Goal: Task Accomplishment & Management: Manage account settings

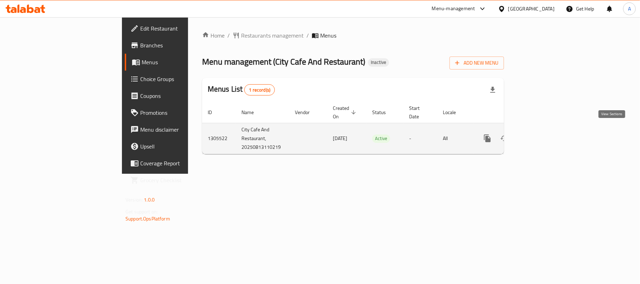
click at [541, 135] on icon "enhanced table" at bounding box center [538, 138] width 6 height 6
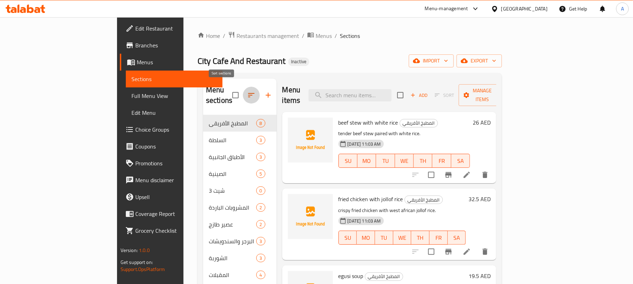
click at [247, 93] on icon "button" at bounding box center [251, 95] width 8 height 8
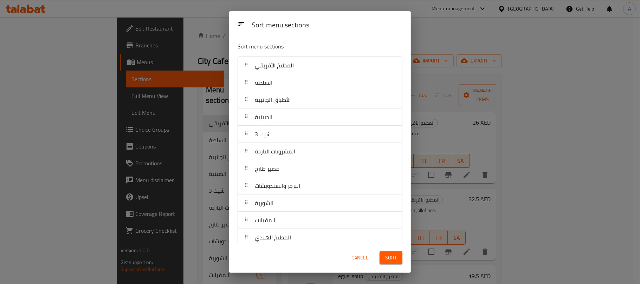
click at [443, 72] on div "Sort menu sections Sort menu sections المطبخ الأفريقي السلطة الأطباق الجانبية ا…" at bounding box center [320, 142] width 640 height 284
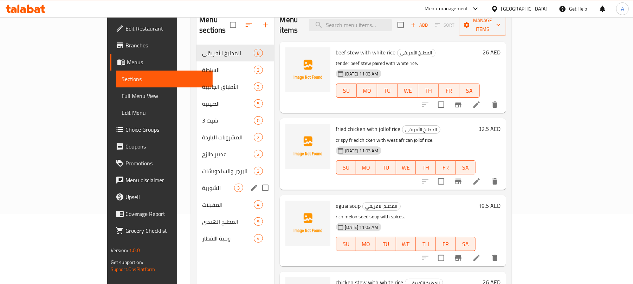
scroll to position [99, 0]
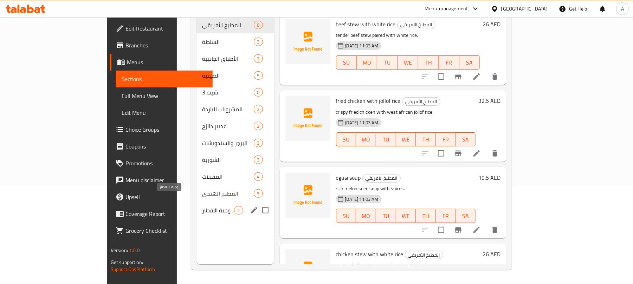
click at [196, 170] on div "المقبلات 4" at bounding box center [234, 176] width 77 height 17
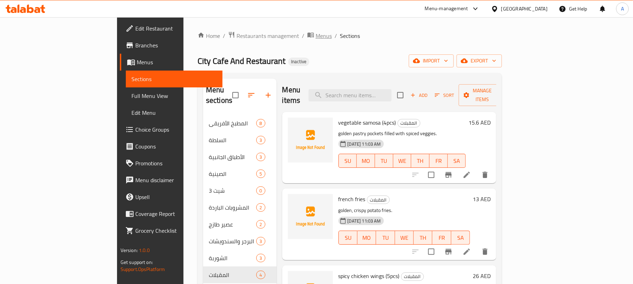
click at [316, 39] on span "Menus" at bounding box center [324, 36] width 16 height 8
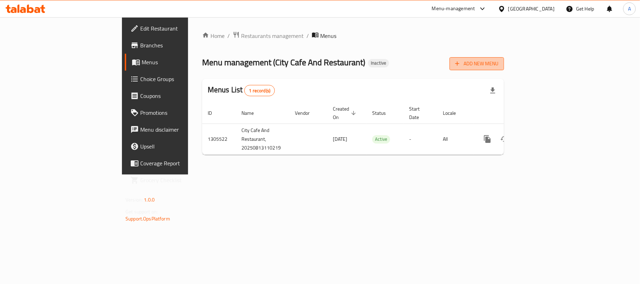
click at [504, 69] on button "Add New Menu" at bounding box center [477, 63] width 54 height 13
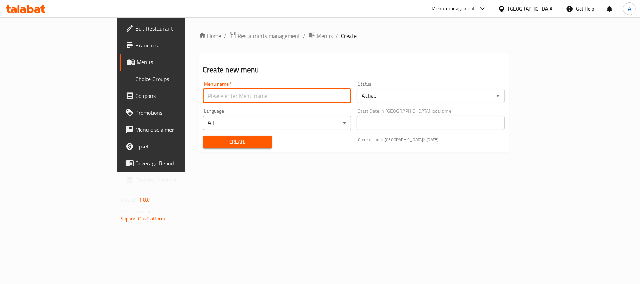
drag, startPoint x: 248, startPoint y: 97, endPoint x: 238, endPoint y: 99, distance: 10.0
click at [248, 97] on input "text" at bounding box center [277, 96] width 148 height 14
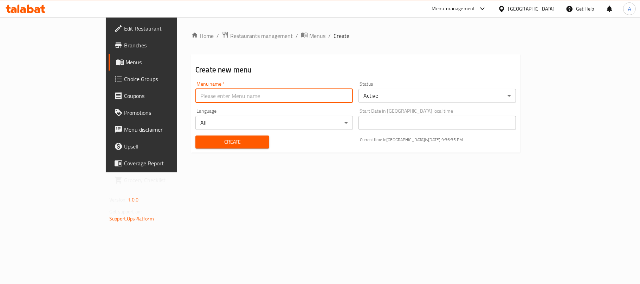
type input "Neww"
drag, startPoint x: 188, startPoint y: 146, endPoint x: 190, endPoint y: 149, distance: 3.6
click at [201, 146] on span "Create" at bounding box center [232, 142] width 63 height 9
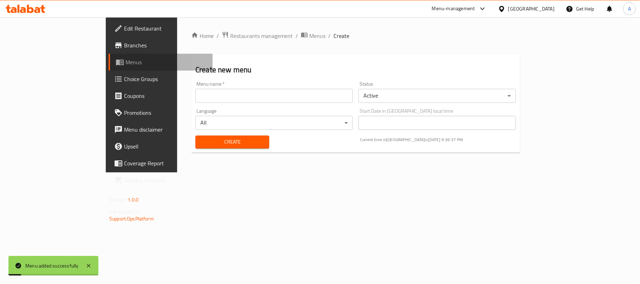
click at [109, 66] on link "Menus" at bounding box center [161, 62] width 104 height 17
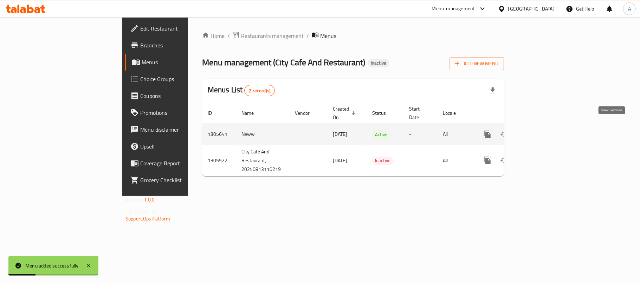
click at [542, 130] on icon "enhanced table" at bounding box center [538, 134] width 8 height 8
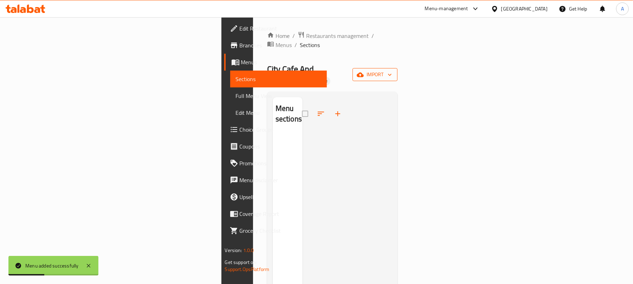
click at [392, 70] on span "import" at bounding box center [375, 74] width 34 height 9
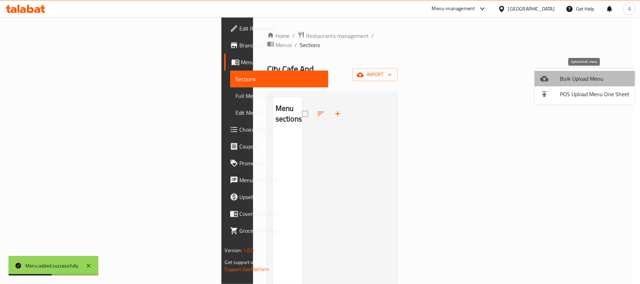
click at [571, 78] on span "Bulk Upload Menu" at bounding box center [595, 79] width 70 height 8
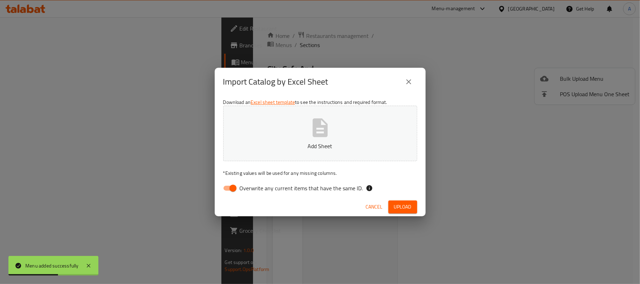
click at [353, 188] on span "Overwrite any current items that have the same ID." at bounding box center [301, 188] width 123 height 8
click at [253, 188] on input "Overwrite any current items that have the same ID." at bounding box center [233, 188] width 40 height 13
checkbox input "false"
click at [332, 141] on button "Add Sheet" at bounding box center [320, 134] width 194 height 56
click at [404, 214] on div "Cancel Upload" at bounding box center [320, 207] width 211 height 19
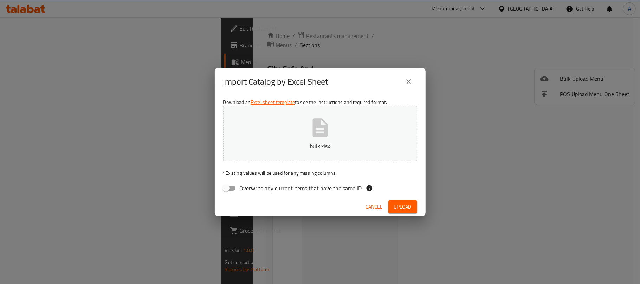
click at [403, 206] on span "Upload" at bounding box center [403, 207] width 18 height 9
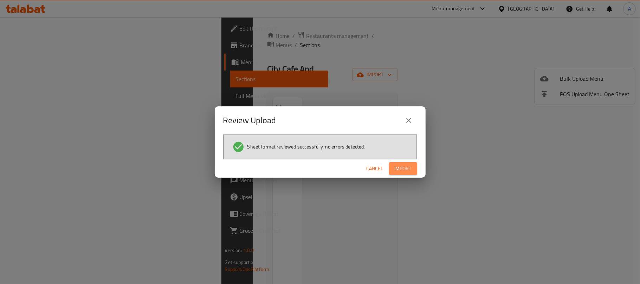
click at [404, 168] on span "Import" at bounding box center [403, 168] width 17 height 9
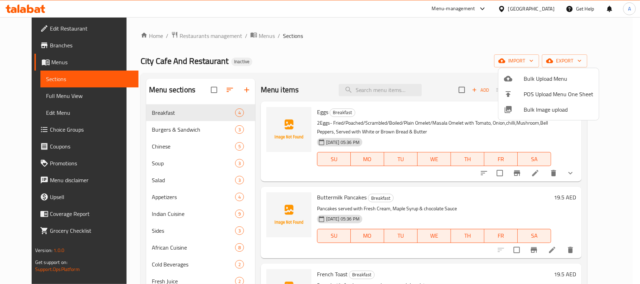
click at [363, 43] on div at bounding box center [320, 142] width 640 height 284
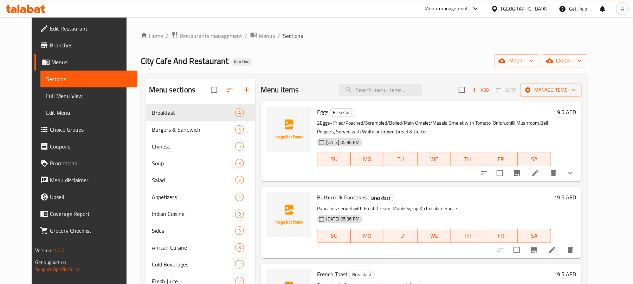
click at [65, 97] on span "Full Menu View" at bounding box center [89, 96] width 86 height 8
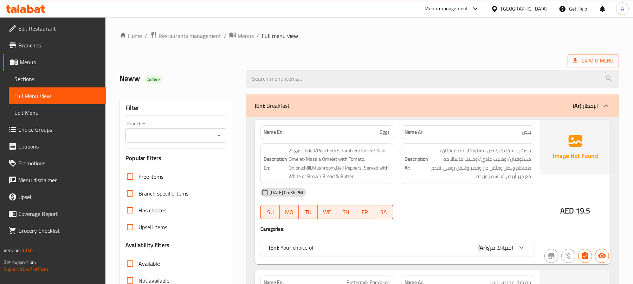
scroll to position [187, 0]
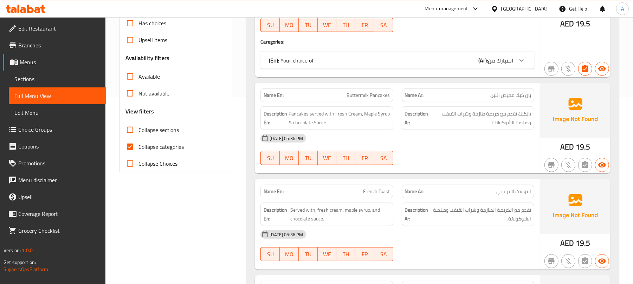
click at [172, 145] on span "Collapse categories" at bounding box center [160, 147] width 45 height 8
click at [138, 145] on input "Collapse categories" at bounding box center [130, 146] width 17 height 17
checkbox input "false"
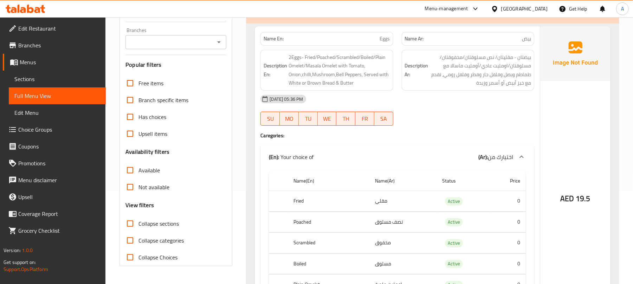
scroll to position [0, 0]
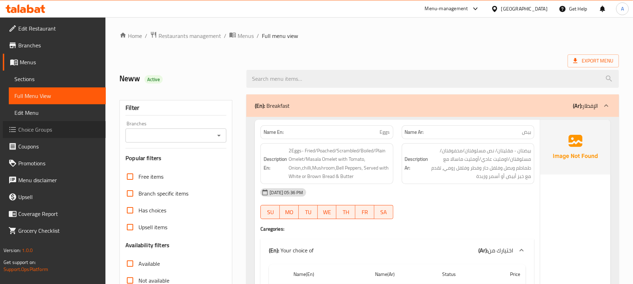
click at [59, 127] on span "Choice Groups" at bounding box center [59, 129] width 82 height 8
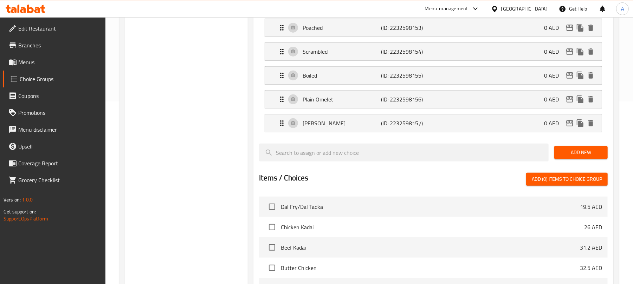
scroll to position [187, 0]
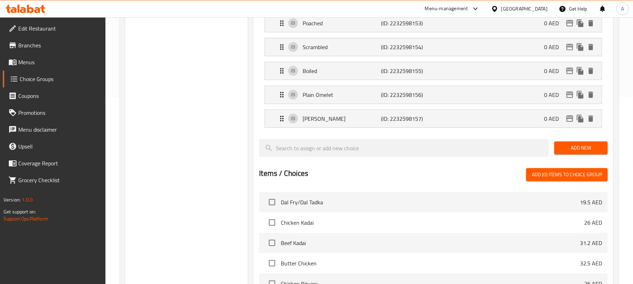
click at [571, 148] on span "Add New" at bounding box center [581, 148] width 42 height 9
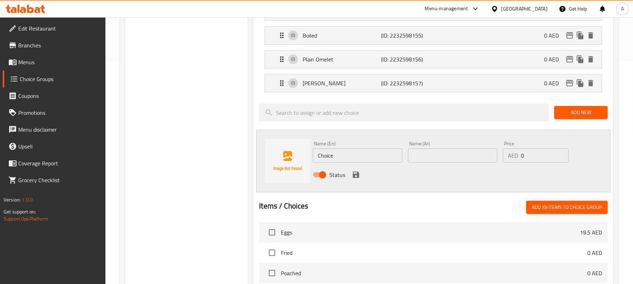
scroll to position [220, 0]
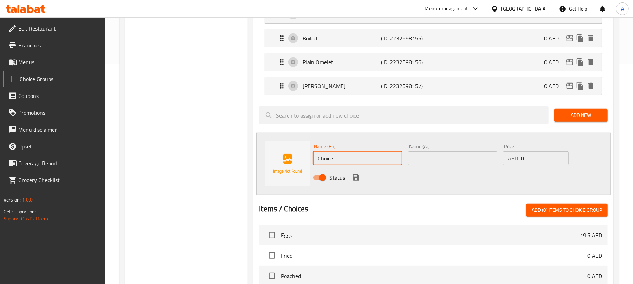
click at [363, 157] on input "Choice" at bounding box center [357, 158] width 89 height 14
click at [401, 192] on div "Name (En) Name (En) Name (Ar) Name (Ar) Price AED 0 Price Status" at bounding box center [433, 164] width 354 height 63
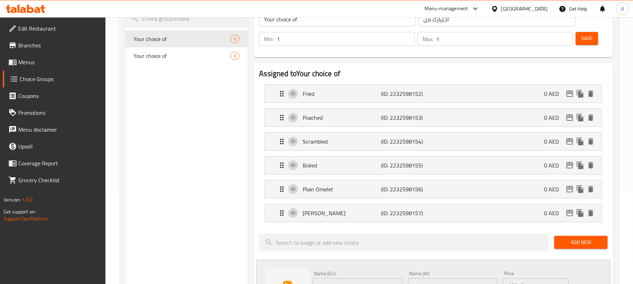
scroll to position [0, 0]
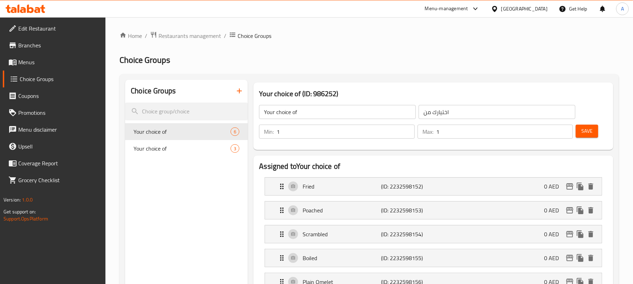
click at [238, 90] on icon "button" at bounding box center [239, 91] width 8 height 8
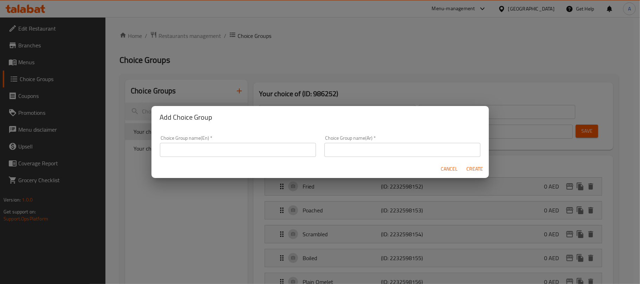
drag, startPoint x: 232, startPoint y: 132, endPoint x: 230, endPoint y: 137, distance: 5.0
click at [231, 132] on div "Choice Group name(En)   * Choice Group name(En) *" at bounding box center [238, 146] width 164 height 30
click at [228, 152] on input "text" at bounding box center [238, 150] width 156 height 14
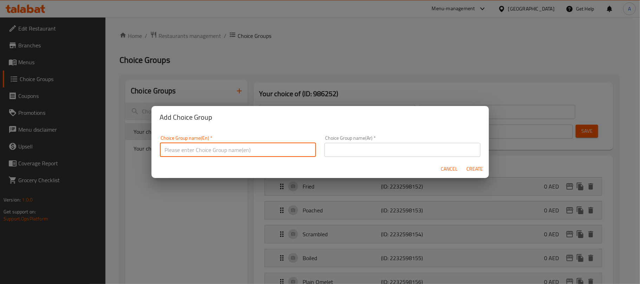
click at [438, 169] on div "Cancel Create" at bounding box center [319, 169] width 337 height 19
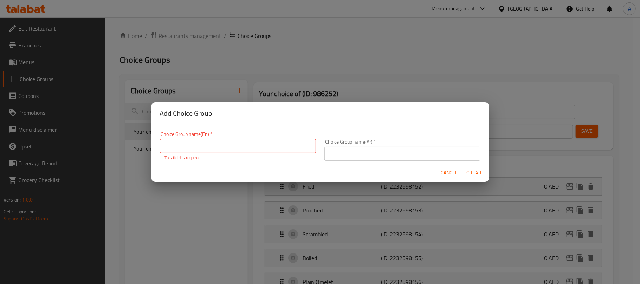
click at [440, 168] on button "Cancel" at bounding box center [449, 173] width 22 height 13
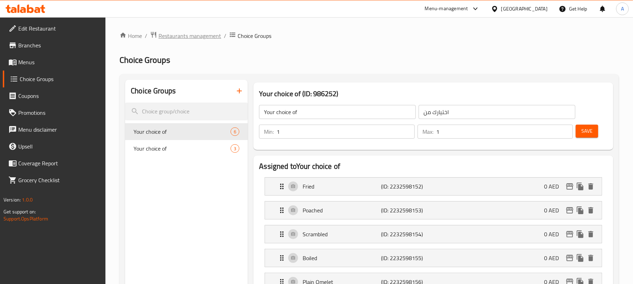
click at [185, 40] on span "Restaurants management" at bounding box center [190, 36] width 63 height 8
click at [213, 32] on span "Restaurants management" at bounding box center [190, 36] width 63 height 8
click at [58, 68] on link "Menus" at bounding box center [54, 62] width 103 height 17
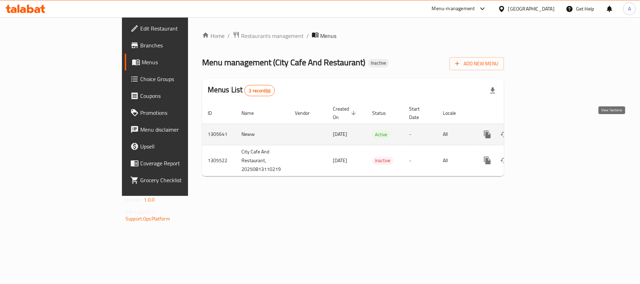
click at [542, 130] on icon "enhanced table" at bounding box center [538, 134] width 8 height 8
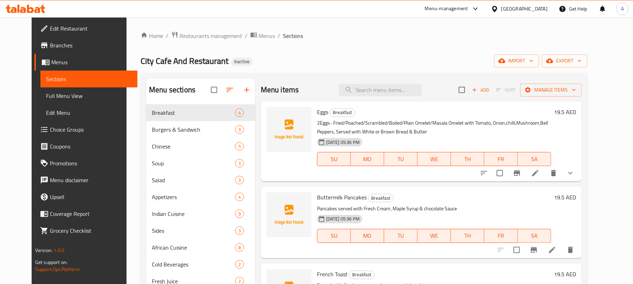
click at [545, 168] on li at bounding box center [535, 173] width 20 height 13
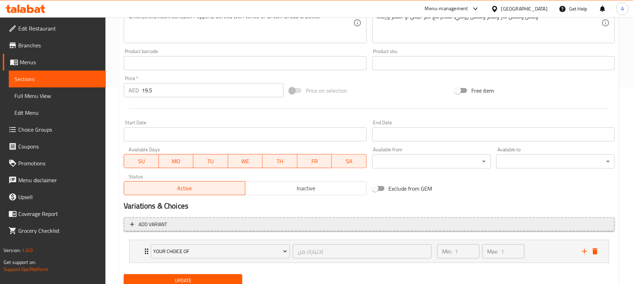
scroll to position [224, 0]
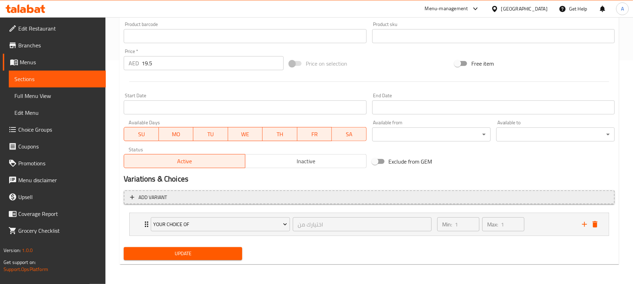
click at [179, 201] on span "Add variant" at bounding box center [369, 197] width 478 height 9
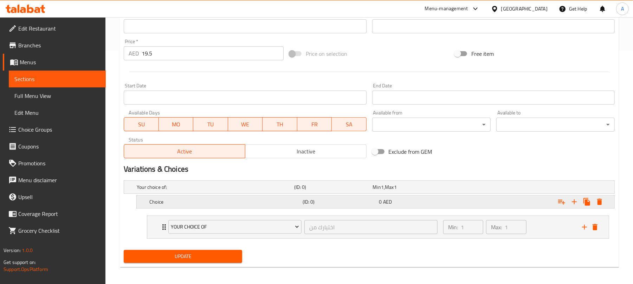
scroll to position [238, 0]
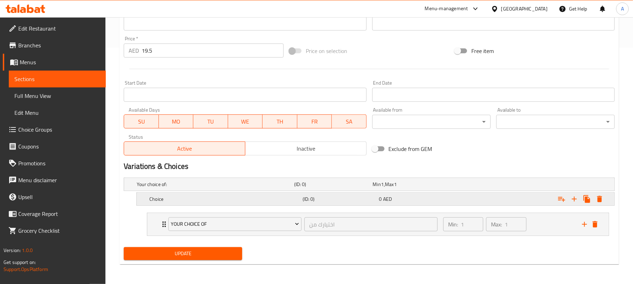
click at [220, 192] on div "Choice (ID: 0) 0 AED" at bounding box center [371, 184] width 472 height 15
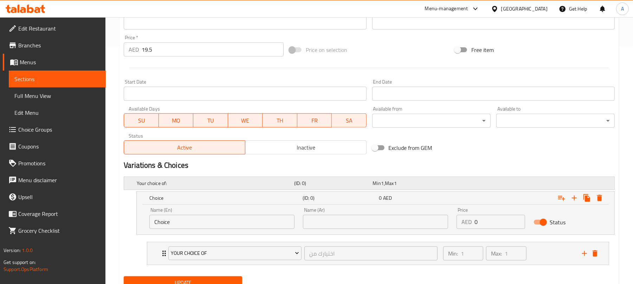
click at [213, 186] on h5 "Your choice of:" at bounding box center [214, 183] width 155 height 7
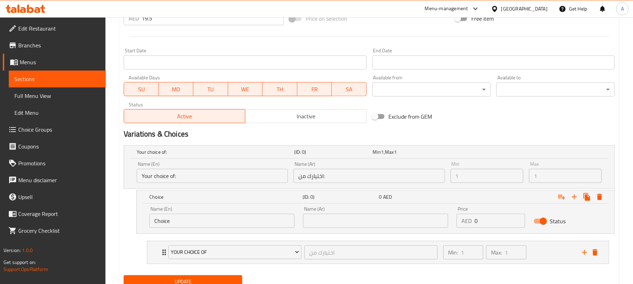
scroll to position [298, 0]
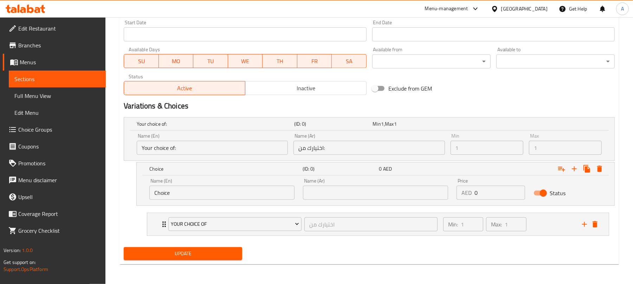
click at [213, 199] on input "Choice" at bounding box center [221, 193] width 145 height 14
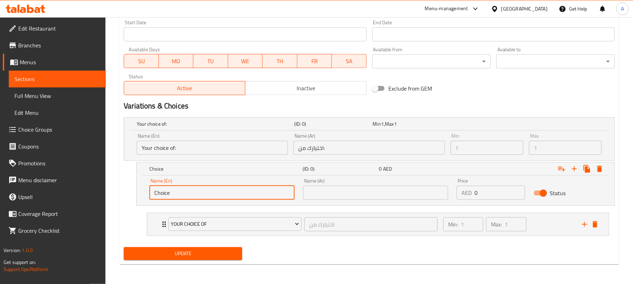
click at [213, 199] on input "Choice" at bounding box center [221, 193] width 145 height 14
type input "white bread"
click at [392, 197] on input "text" at bounding box center [375, 193] width 145 height 14
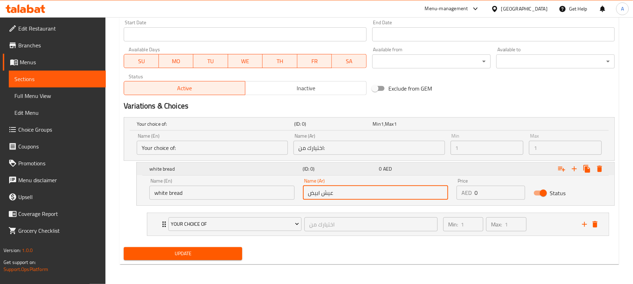
type input "عيش ابيض"
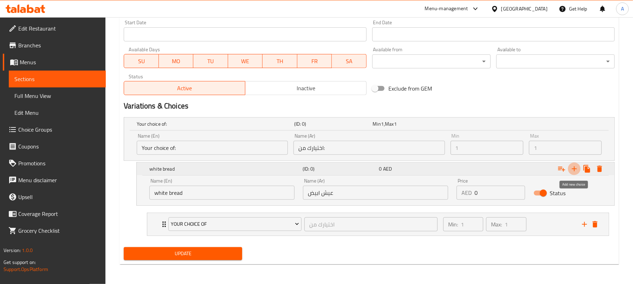
click at [572, 168] on icon "Expand" at bounding box center [574, 169] width 8 height 8
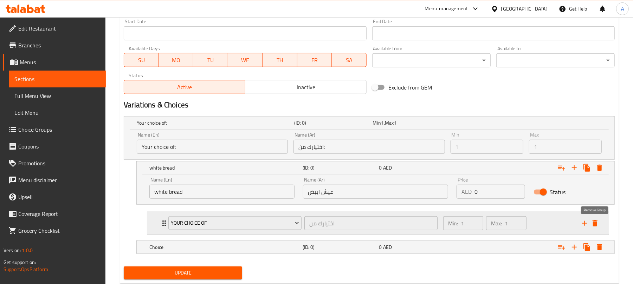
click at [594, 223] on icon "delete" at bounding box center [595, 223] width 5 height 6
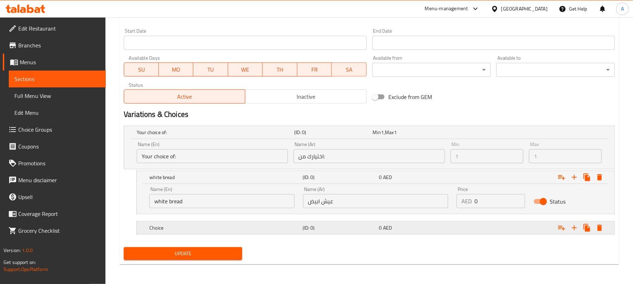
scroll to position [290, 0]
click at [574, 179] on icon "Expand" at bounding box center [574, 177] width 5 height 5
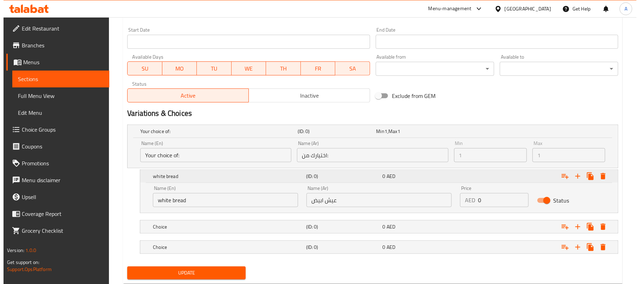
scroll to position [298, 0]
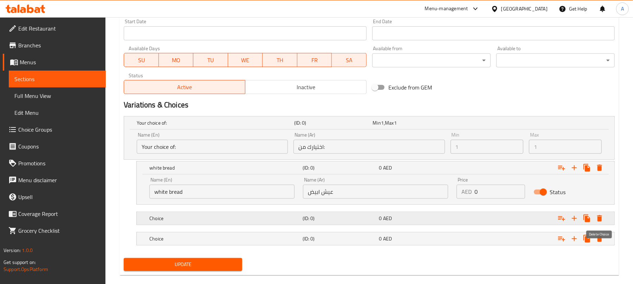
click at [597, 217] on icon "Expand" at bounding box center [599, 218] width 8 height 8
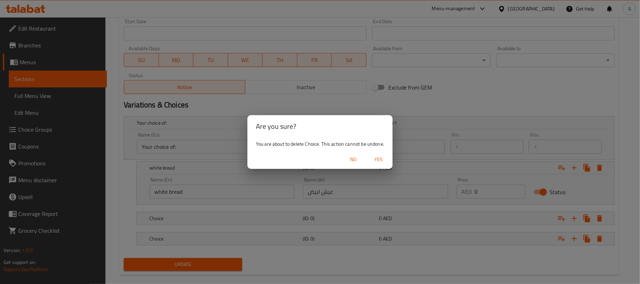
click at [350, 155] on span "No" at bounding box center [353, 159] width 17 height 9
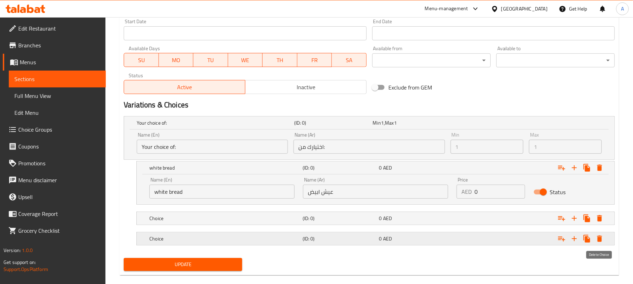
click at [602, 239] on icon "Expand" at bounding box center [599, 239] width 8 height 8
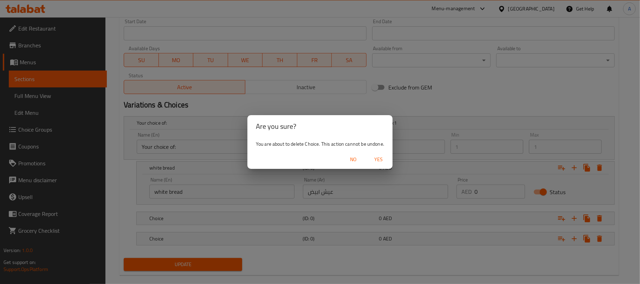
click at [379, 152] on div "No Yes" at bounding box center [319, 159] width 145 height 19
click at [381, 155] on span "Yes" at bounding box center [378, 159] width 17 height 9
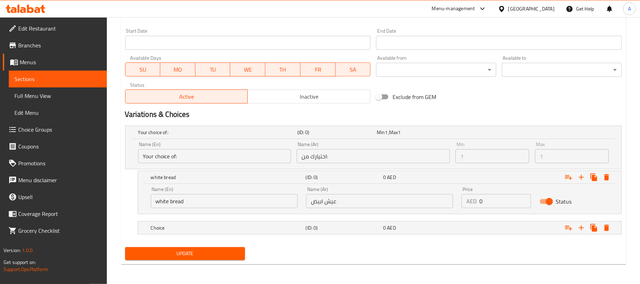
scroll to position [290, 0]
click at [597, 229] on icon "Expand" at bounding box center [599, 228] width 5 height 6
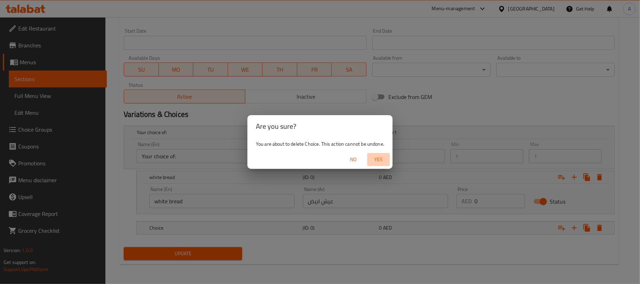
click at [387, 161] on button "Yes" at bounding box center [378, 159] width 22 height 13
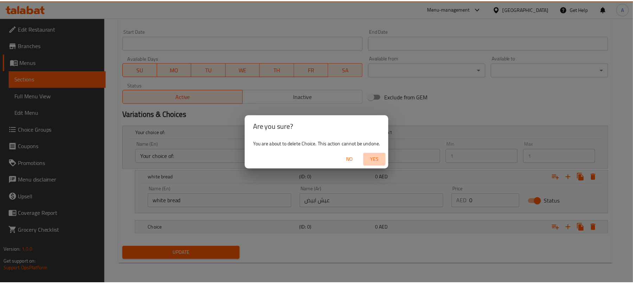
scroll to position [269, 0]
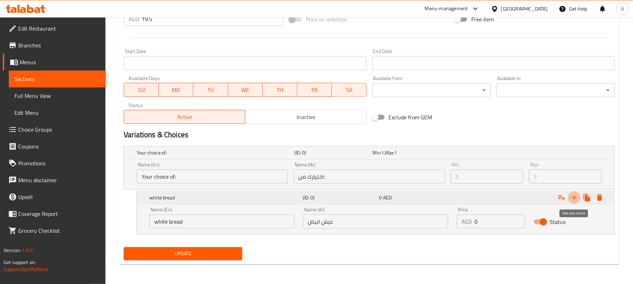
click at [574, 197] on icon "Expand" at bounding box center [574, 197] width 5 height 5
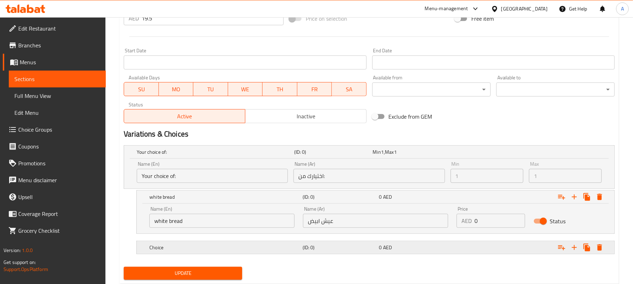
click at [392, 160] on div "Choice (ID: 0) 0 AED" at bounding box center [371, 151] width 472 height 15
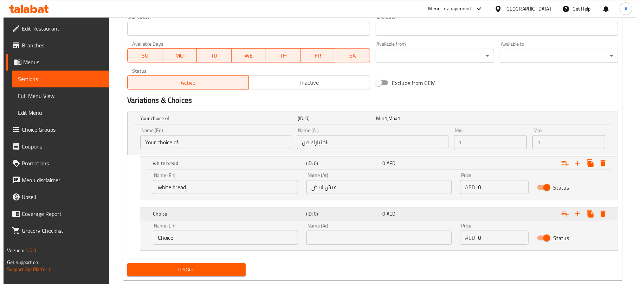
scroll to position [319, 0]
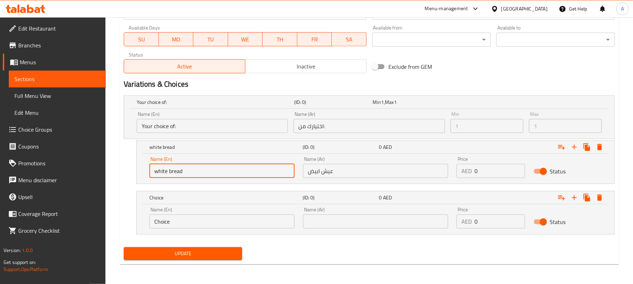
click at [207, 171] on input "white bread" at bounding box center [221, 171] width 145 height 14
drag, startPoint x: 207, startPoint y: 171, endPoint x: 208, endPoint y: 182, distance: 11.0
click at [207, 171] on input "white bread" at bounding box center [221, 171] width 145 height 14
click at [213, 216] on input "Choice" at bounding box center [221, 222] width 145 height 14
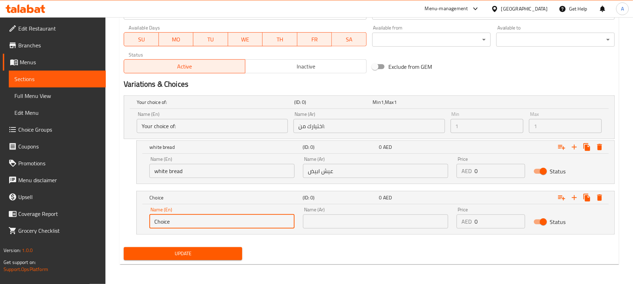
click at [213, 216] on input "Choice" at bounding box center [221, 222] width 145 height 14
paste input "white bread"
click at [166, 219] on input "white bread" at bounding box center [221, 222] width 145 height 14
type input "brown bread"
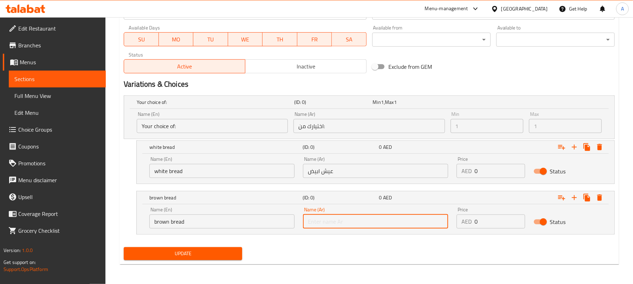
click at [379, 223] on input "text" at bounding box center [375, 222] width 145 height 14
type input "عيش بني"
click at [203, 260] on button "Update" at bounding box center [183, 253] width 118 height 13
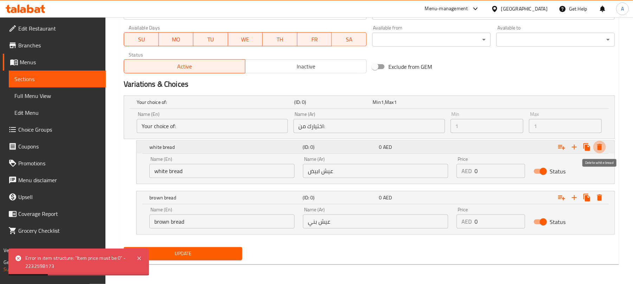
click at [597, 150] on icon "Expand" at bounding box center [599, 147] width 8 height 8
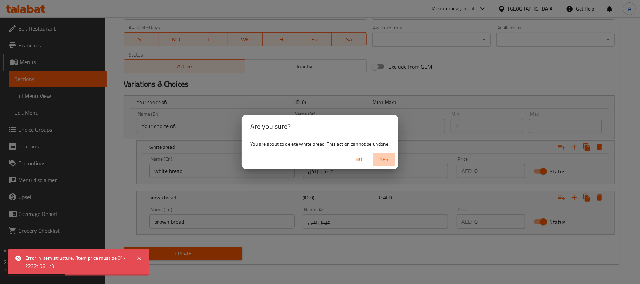
click at [380, 158] on span "Yes" at bounding box center [384, 159] width 17 height 9
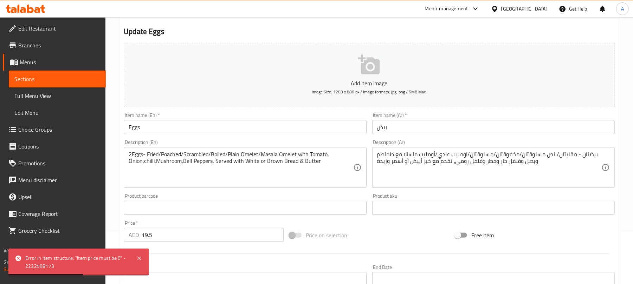
scroll to position [0, 0]
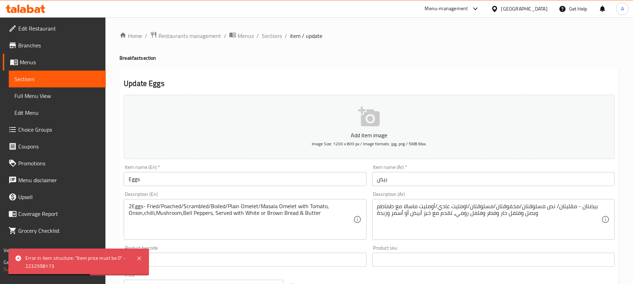
click at [281, 41] on div "Home / Restaurants management / Menus / Sections / item / update Breakfast sect…" at bounding box center [368, 284] width 499 height 507
click at [277, 37] on span "Sections" at bounding box center [272, 36] width 20 height 8
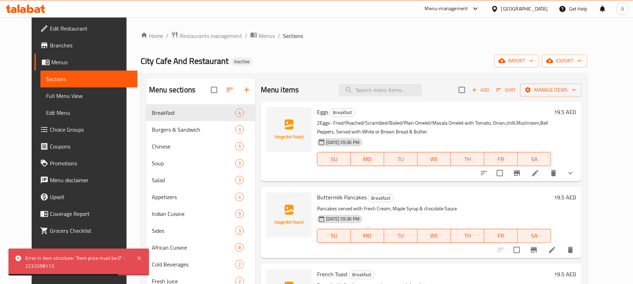
click at [539, 174] on icon at bounding box center [535, 173] width 8 height 8
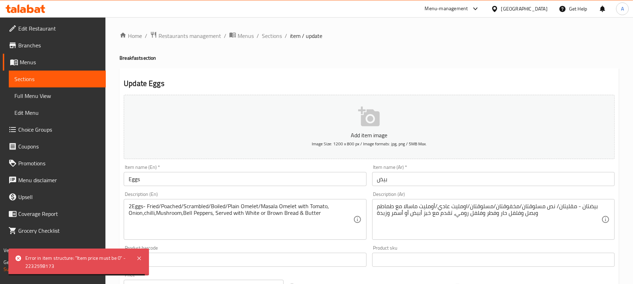
click at [144, 260] on div "Error in item structure: "Item price must be 0" - 2232598173" at bounding box center [78, 262] width 141 height 27
click at [138, 259] on icon at bounding box center [139, 259] width 4 height 4
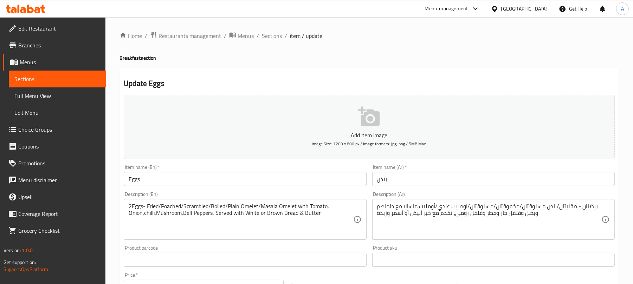
click at [62, 124] on link "Choice Groups" at bounding box center [54, 129] width 103 height 17
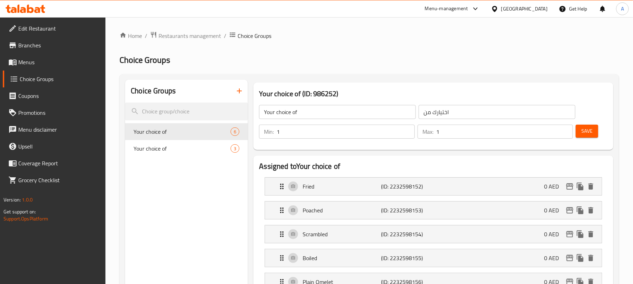
scroll to position [47, 0]
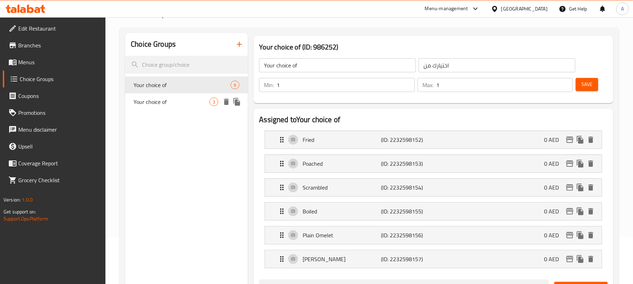
click at [177, 108] on div "Your choice of 3" at bounding box center [186, 101] width 123 height 17
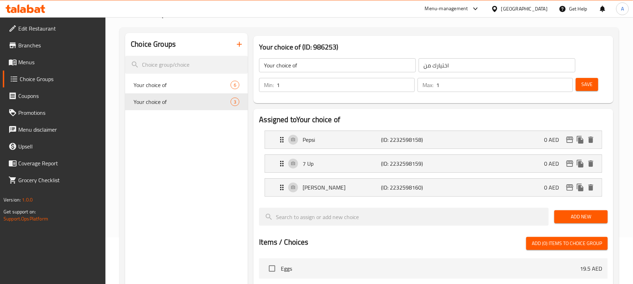
click at [236, 41] on icon "button" at bounding box center [239, 44] width 8 height 8
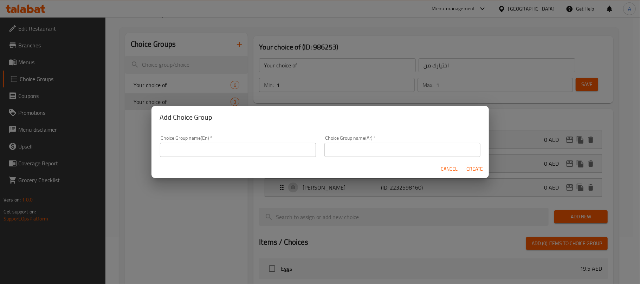
click at [282, 141] on div "Choice Group name(En)   * Choice Group name(En) *" at bounding box center [238, 146] width 156 height 21
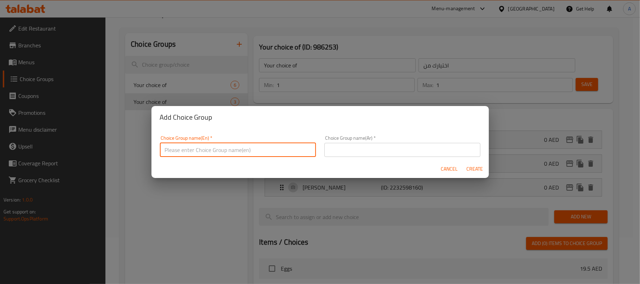
click at [280, 147] on input "text" at bounding box center [238, 150] width 156 height 14
type input "Your choice of"
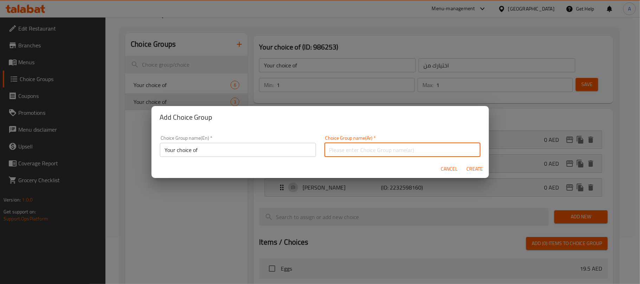
click at [350, 148] on input "text" at bounding box center [402, 150] width 156 height 14
type input "اختيارك من:"
click at [471, 167] on span "Create" at bounding box center [474, 169] width 17 height 9
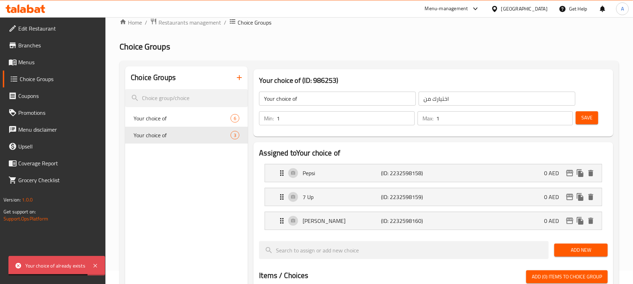
scroll to position [0, 0]
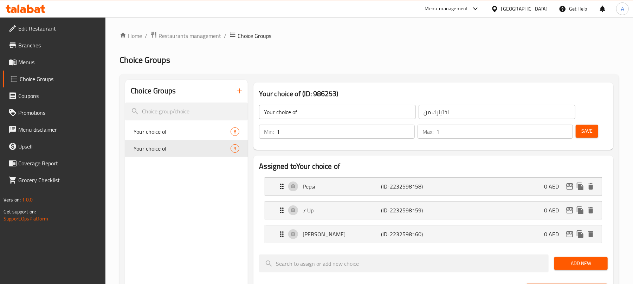
click at [241, 91] on icon "button" at bounding box center [239, 91] width 8 height 8
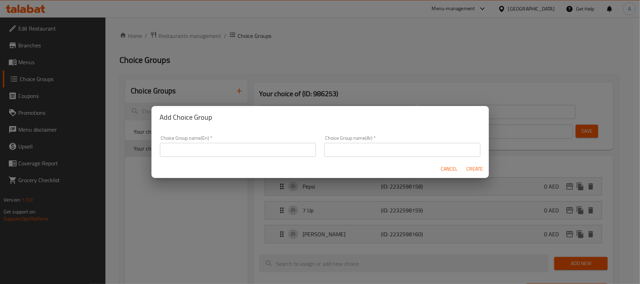
click at [280, 142] on div "Choice Group name(En)   * Choice Group name(En) *" at bounding box center [238, 146] width 156 height 21
drag, startPoint x: 263, startPoint y: 149, endPoint x: 255, endPoint y: 150, distance: 8.1
click at [263, 149] on input "text" at bounding box center [238, 150] width 156 height 14
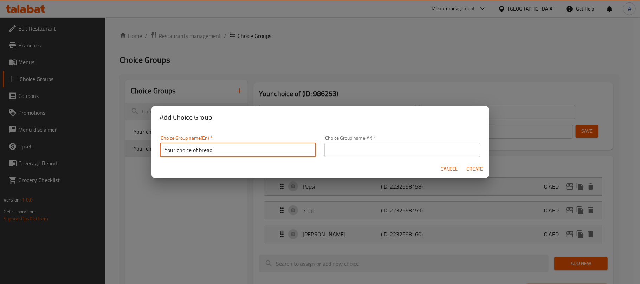
type input "Your choice of bread"
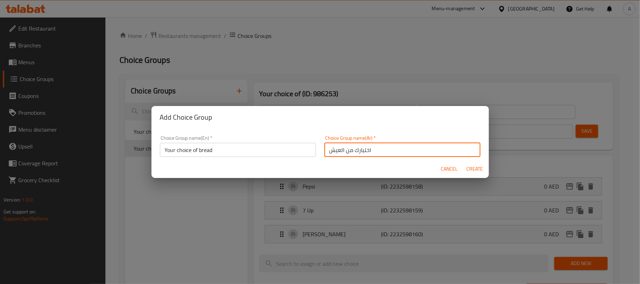
type input "اختيارك من العيش"
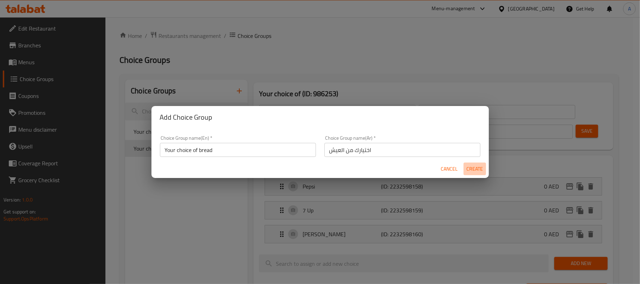
click at [478, 170] on span "Create" at bounding box center [474, 169] width 17 height 9
type input "Your choice of bread"
type input "اختيارك من العيش"
type input "0"
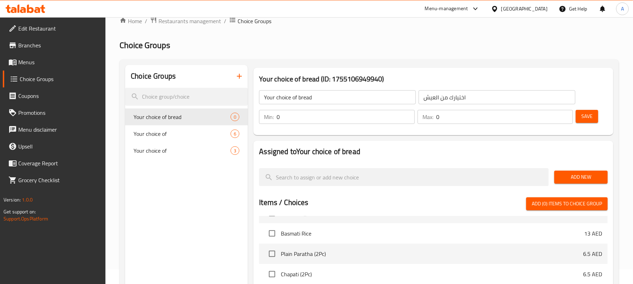
scroll to position [7, 0]
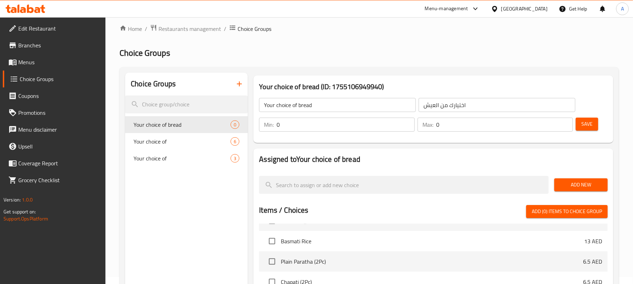
click at [563, 179] on button "Add New" at bounding box center [580, 185] width 53 height 13
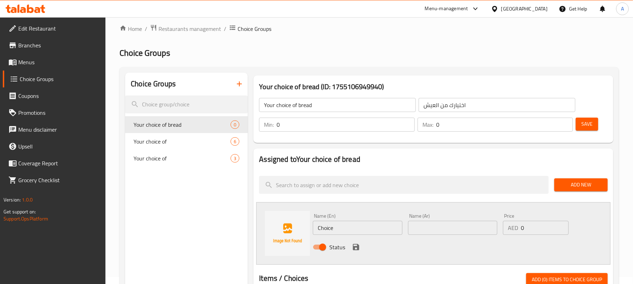
scroll to position [101, 0]
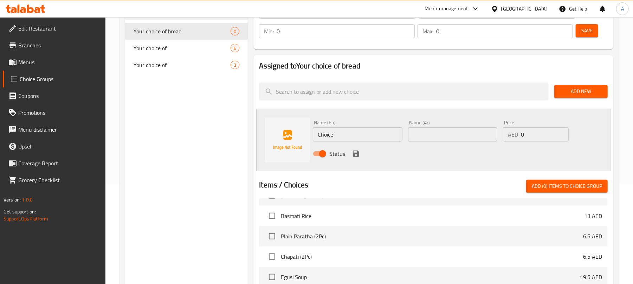
click at [572, 96] on span "Add New" at bounding box center [581, 91] width 42 height 9
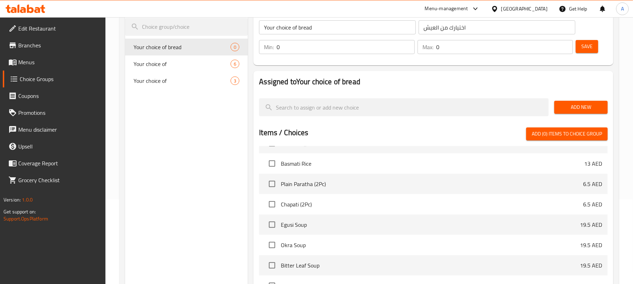
scroll to position [54, 0]
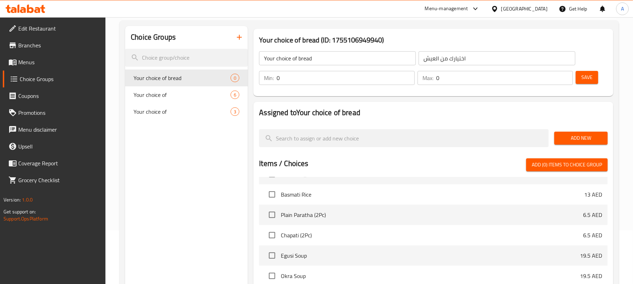
click at [562, 131] on div "Add New" at bounding box center [580, 139] width 59 height 24
click at [565, 137] on span "Add New" at bounding box center [581, 138] width 42 height 9
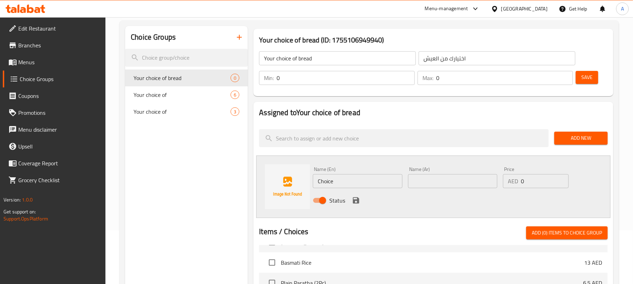
click at [322, 181] on input "Choice" at bounding box center [357, 181] width 89 height 14
type input "ل"
type input "Brown bread"
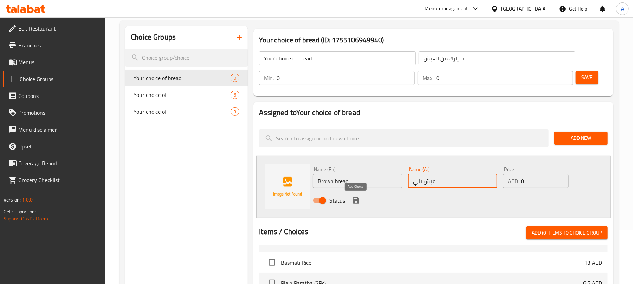
type input "عيش بني"
click at [353, 200] on icon "save" at bounding box center [356, 201] width 6 height 6
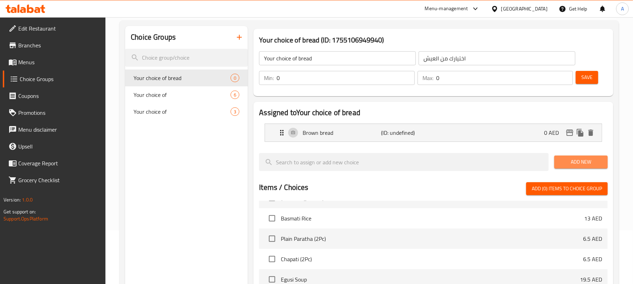
click at [562, 160] on span "Add New" at bounding box center [581, 162] width 42 height 9
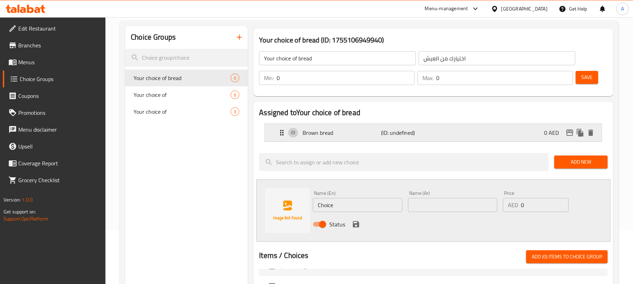
click at [323, 134] on p "Brown bread" at bounding box center [342, 133] width 78 height 8
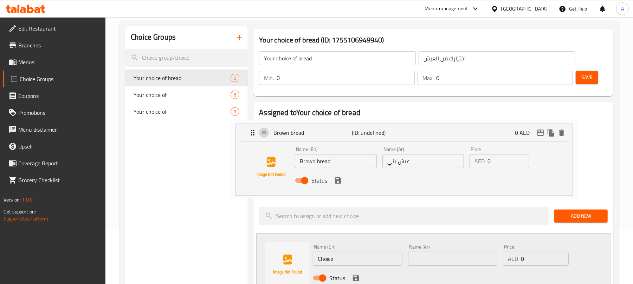
drag, startPoint x: 321, startPoint y: 135, endPoint x: 311, endPoint y: 135, distance: 10.5
click at [311, 135] on nav "Brown bread (ID: undefined) 0 AED Name (En) Brown bread Name (En) Name (Ar) عيش…" at bounding box center [433, 160] width 349 height 84
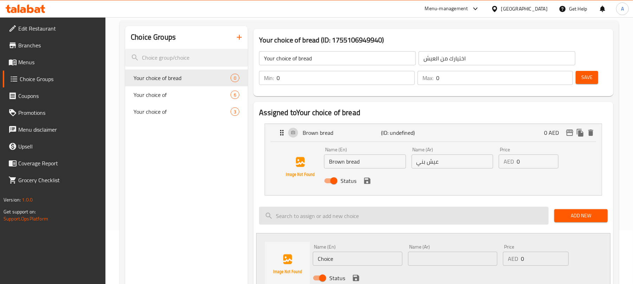
scroll to position [101, 0]
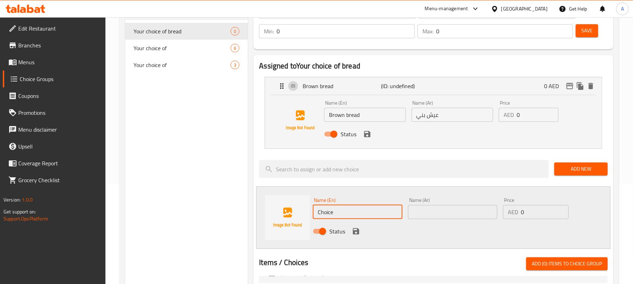
click at [358, 214] on input "Choice" at bounding box center [357, 212] width 89 height 14
type input "ً"
type input "White bread"
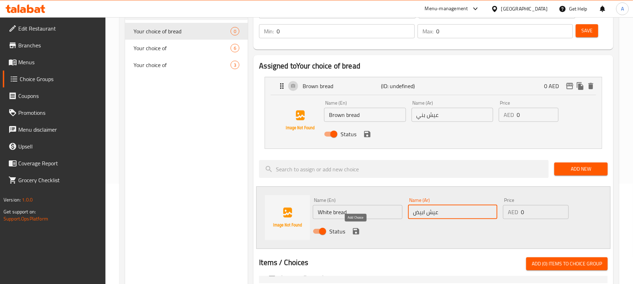
type input "عيش ابيض"
click at [357, 232] on icon "save" at bounding box center [356, 231] width 6 height 6
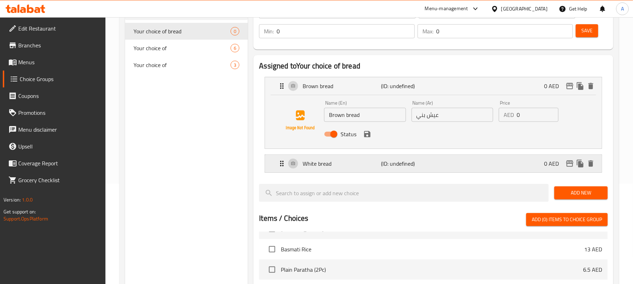
click at [429, 166] on p "(ID: undefined)" at bounding box center [407, 164] width 52 height 8
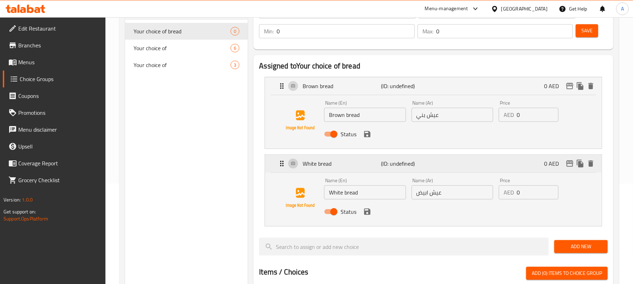
click at [428, 165] on p "(ID: undefined)" at bounding box center [407, 164] width 52 height 8
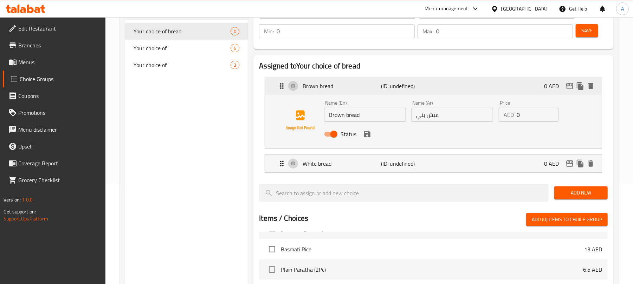
click at [416, 88] on p "(ID: undefined)" at bounding box center [407, 86] width 52 height 8
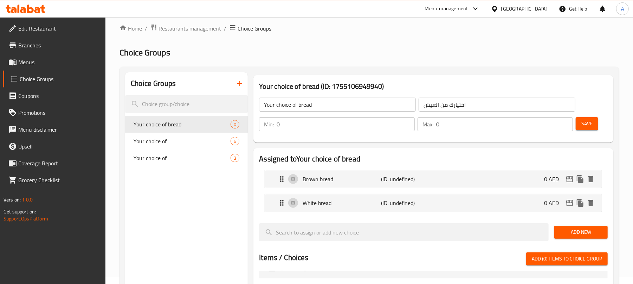
scroll to position [7, 0]
click at [578, 129] on button "Save" at bounding box center [587, 124] width 22 height 13
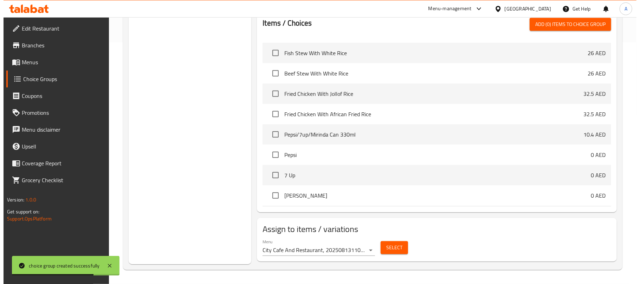
scroll to position [956, 0]
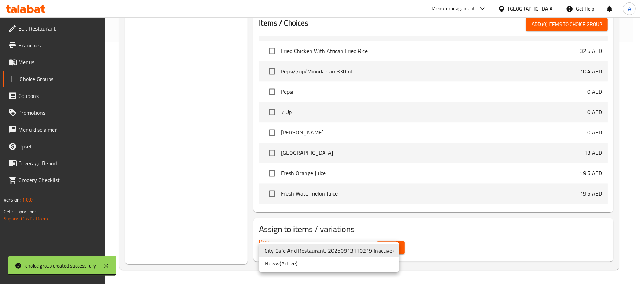
click at [444, 237] on div at bounding box center [320, 142] width 640 height 284
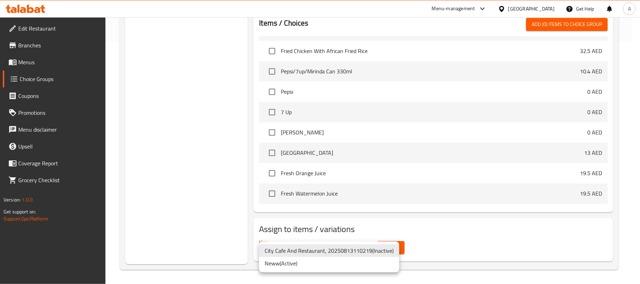
click at [309, 266] on li "Neww ( Active )" at bounding box center [329, 263] width 140 height 13
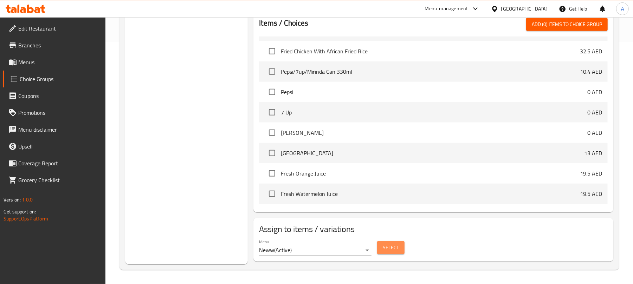
click at [391, 246] on span "Select" at bounding box center [391, 248] width 16 height 9
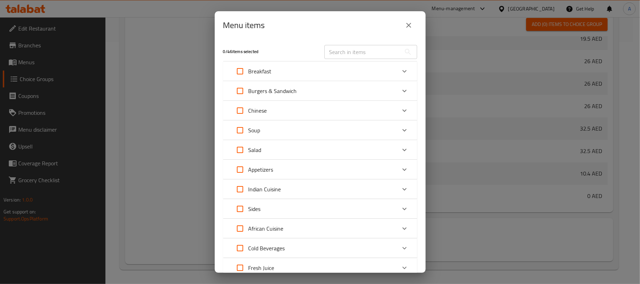
click at [304, 75] on div "Breakfast" at bounding box center [314, 71] width 164 height 17
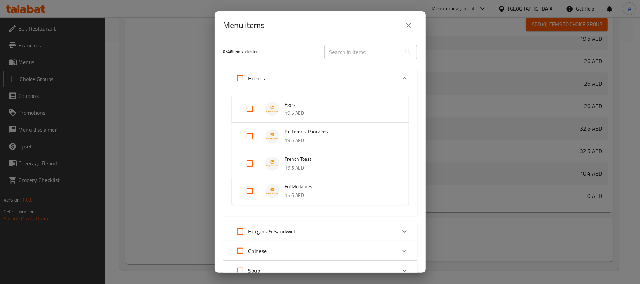
click at [248, 110] on input "Expand" at bounding box center [249, 109] width 17 height 17
checkbox input "true"
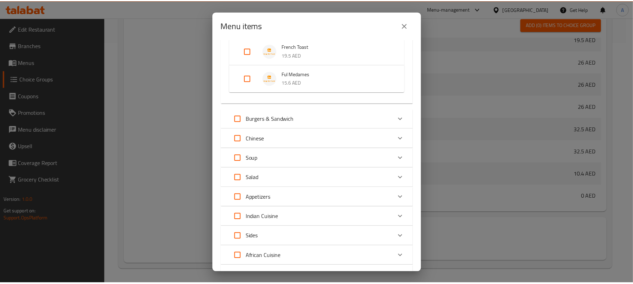
scroll to position [200, 0]
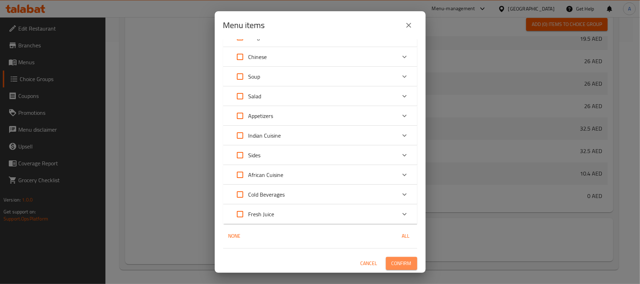
click at [397, 263] on span "Confirm" at bounding box center [402, 263] width 20 height 9
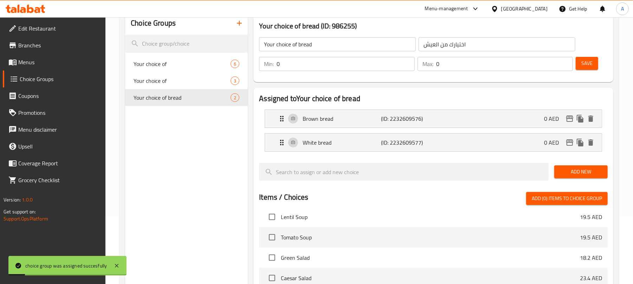
scroll to position [0, 0]
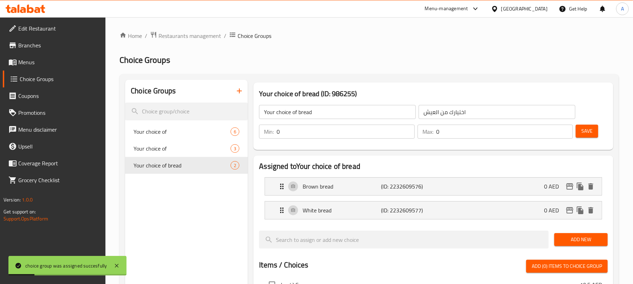
click at [584, 130] on span "Save" at bounding box center [586, 131] width 11 height 9
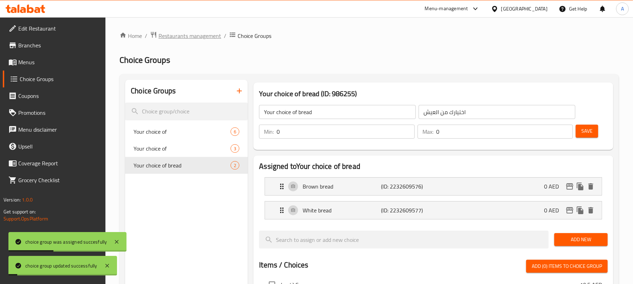
click at [187, 33] on span "Restaurants management" at bounding box center [190, 36] width 63 height 8
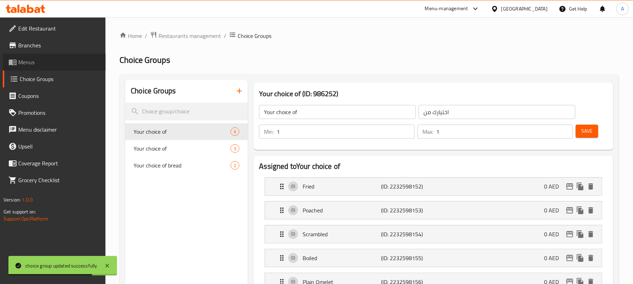
click at [48, 61] on span "Menus" at bounding box center [59, 62] width 82 height 8
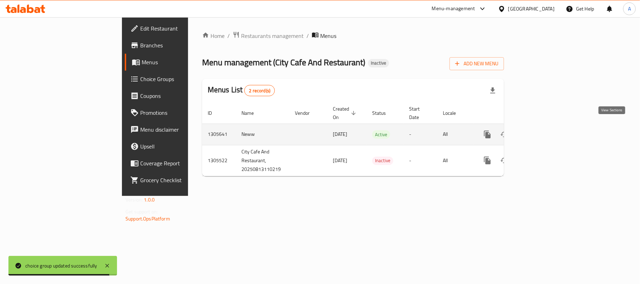
click at [542, 130] on icon "enhanced table" at bounding box center [538, 134] width 8 height 8
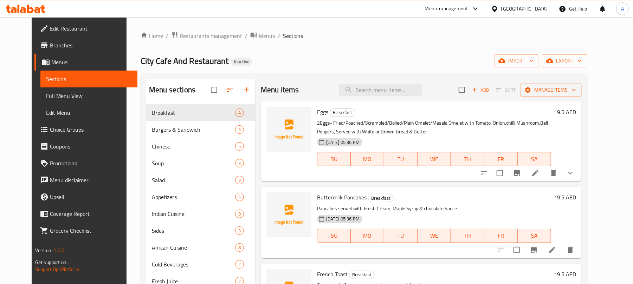
click at [56, 90] on link "Full Menu View" at bounding box center [88, 96] width 97 height 17
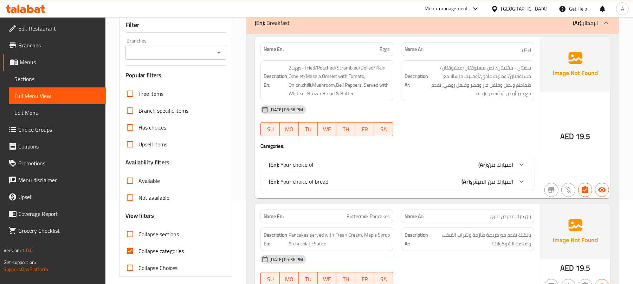
scroll to position [141, 0]
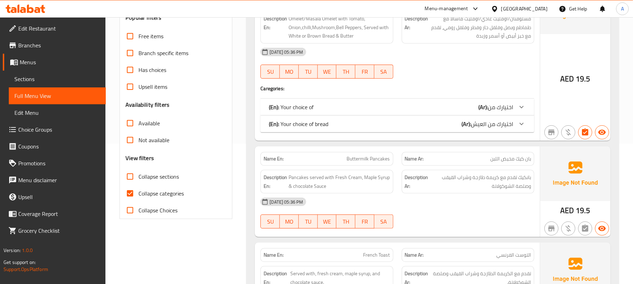
click at [394, 111] on div "(En): Your choice of bread (Ar): اختيارك من العيش" at bounding box center [391, 107] width 244 height 8
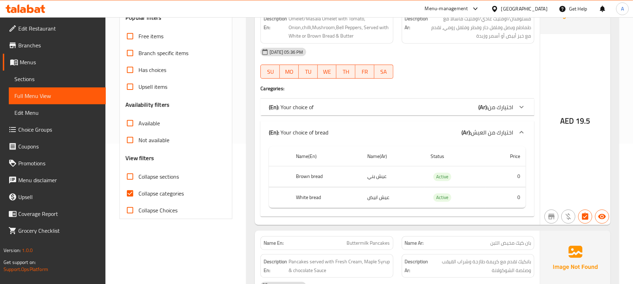
click at [387, 110] on div "(En): Your choice of (Ar): اختيارك من" at bounding box center [391, 107] width 244 height 8
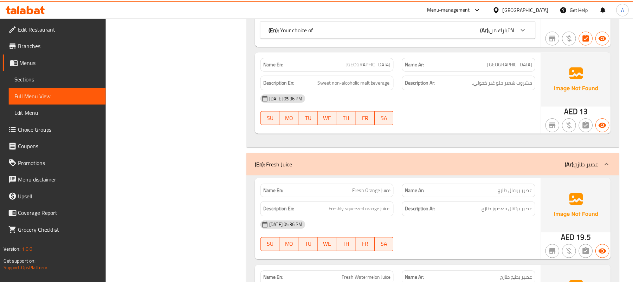
scroll to position [4794, 0]
